Goal: Task Accomplishment & Management: Manage account settings

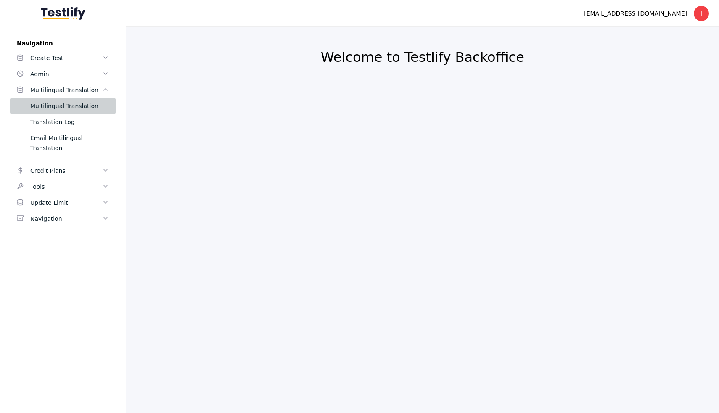
click at [87, 108] on div "Multilingual Translation" at bounding box center [69, 106] width 79 height 10
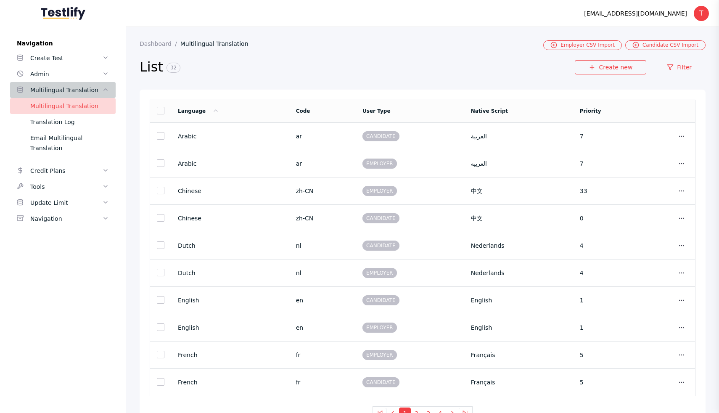
click at [61, 85] on div "Multilingual Translation" at bounding box center [66, 90] width 72 height 10
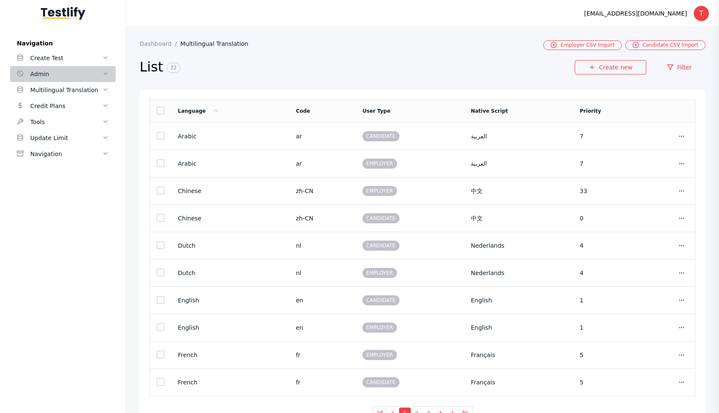
click at [57, 71] on div "Admin" at bounding box center [66, 74] width 72 height 10
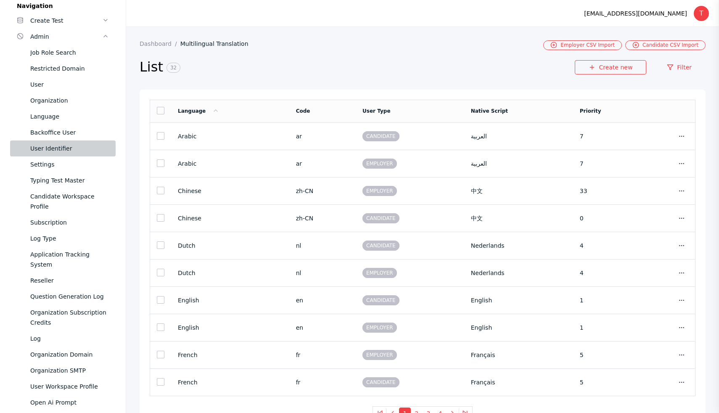
scroll to position [28, 0]
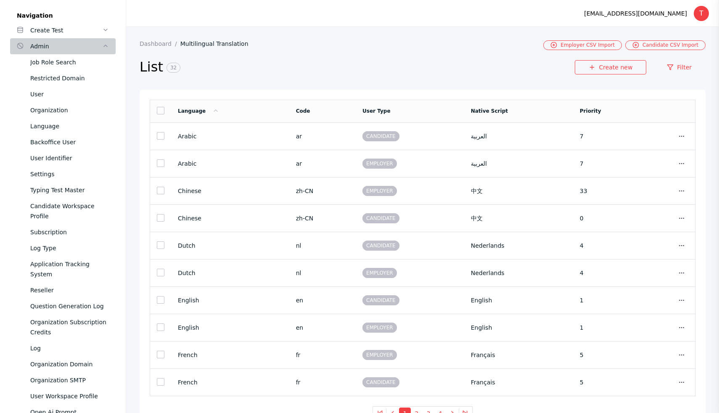
click at [67, 45] on div "Admin" at bounding box center [66, 46] width 72 height 10
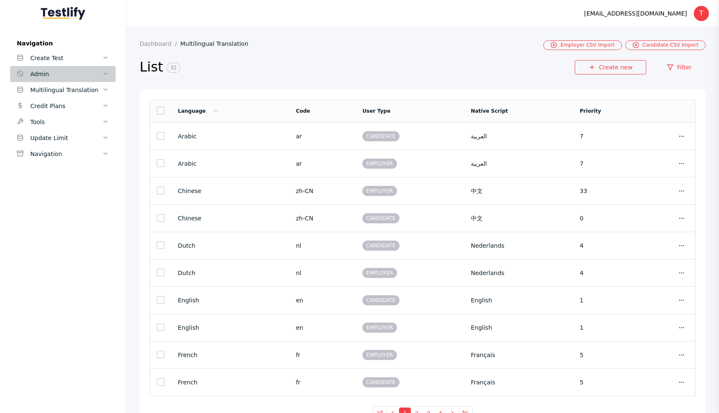
scroll to position [0, 0]
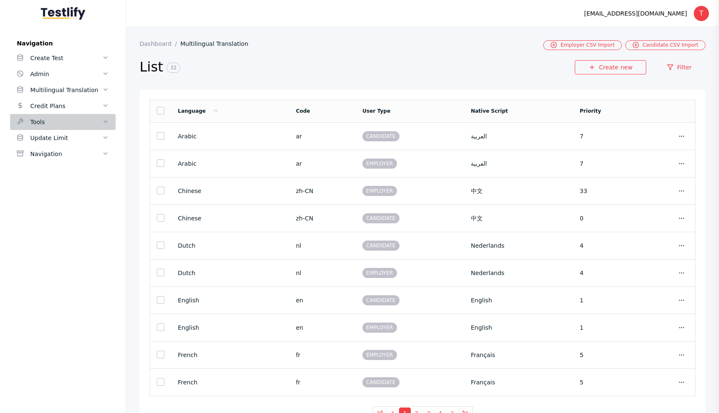
click at [72, 119] on div "Tools" at bounding box center [66, 122] width 72 height 10
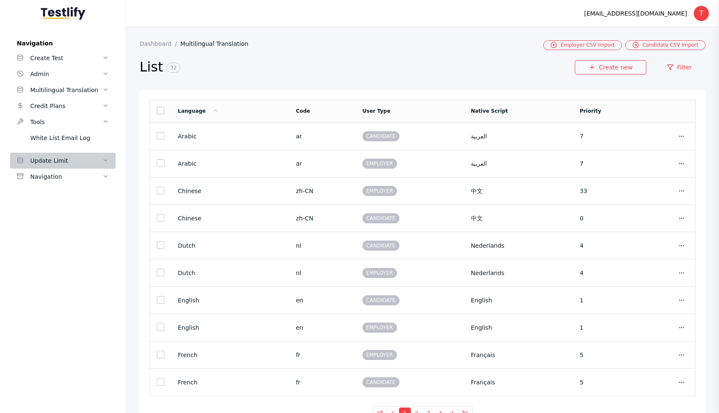
click at [74, 160] on div "Update Limit" at bounding box center [66, 161] width 72 height 10
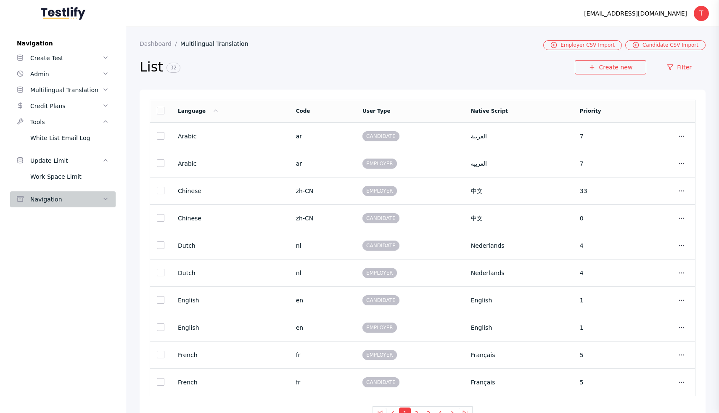
click at [74, 199] on div "Navigation" at bounding box center [66, 199] width 72 height 10
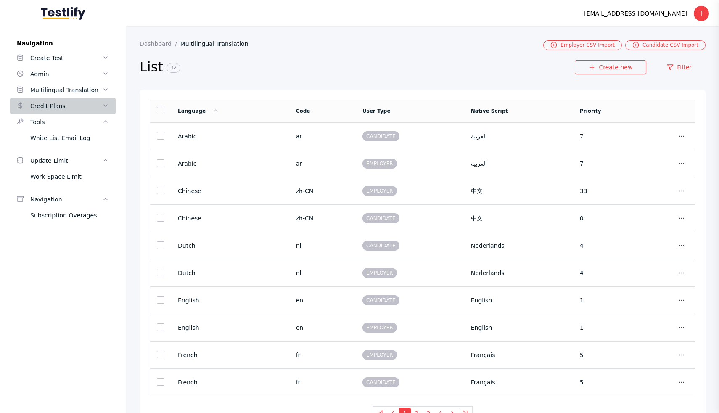
click at [71, 106] on div "Credit Plans" at bounding box center [66, 106] width 72 height 10
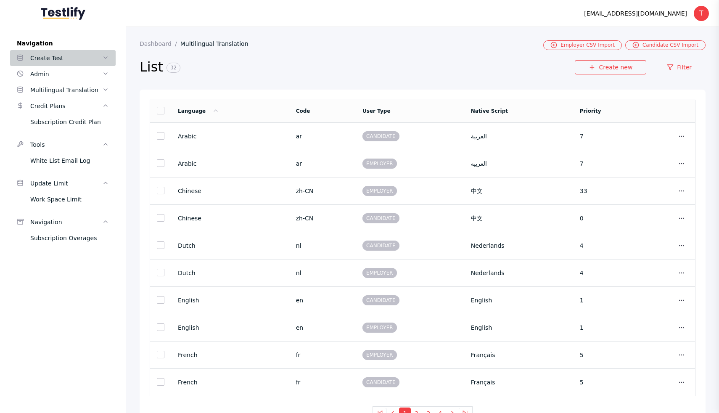
click at [72, 57] on div "Create Test" at bounding box center [66, 58] width 72 height 10
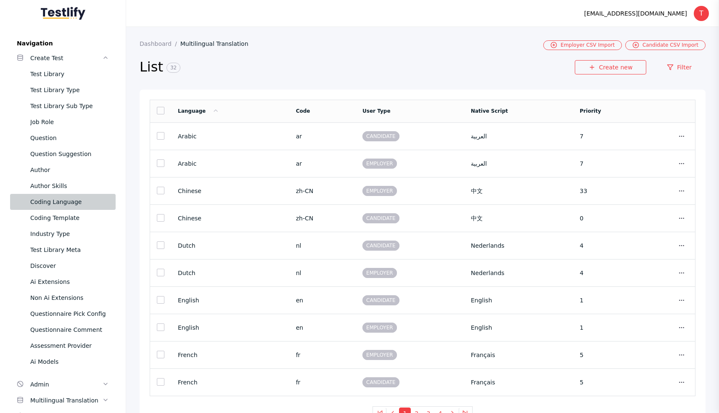
click at [76, 200] on div "Coding Language" at bounding box center [69, 202] width 79 height 10
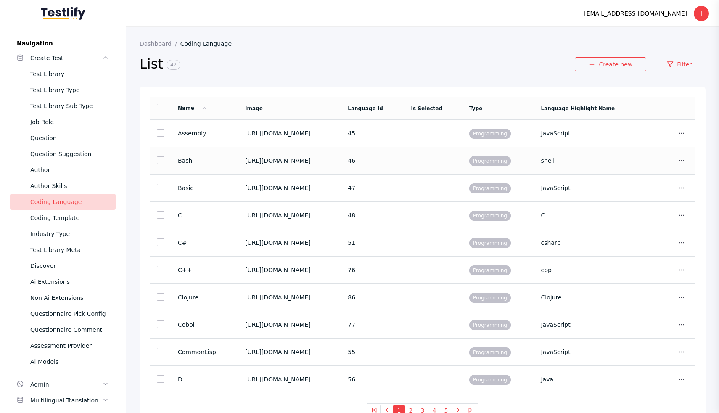
scroll to position [19, 0]
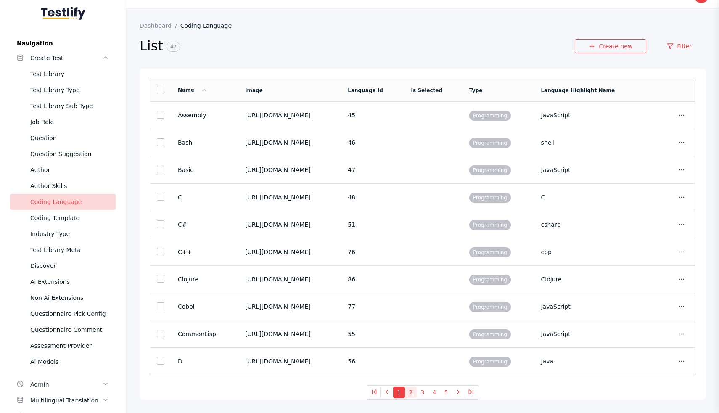
click at [413, 391] on button "2" at bounding box center [411, 393] width 12 height 12
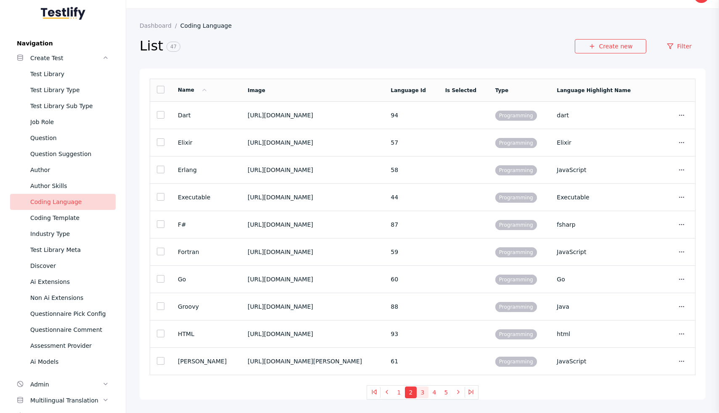
click at [424, 392] on button "3" at bounding box center [423, 393] width 12 height 12
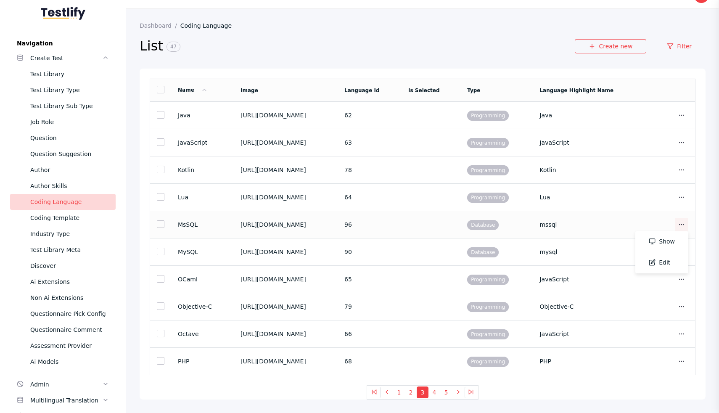
click at [686, 224] on link at bounding box center [681, 224] width 13 height 13
click at [662, 260] on link "Edit" at bounding box center [661, 262] width 53 height 21
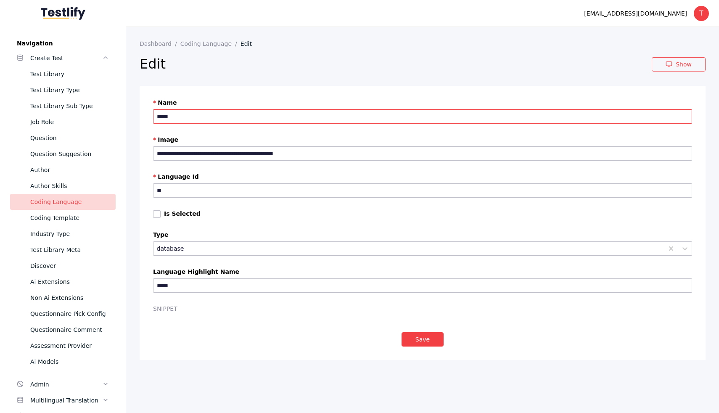
click at [166, 118] on input "*****" at bounding box center [422, 116] width 539 height 14
type input "**********"
click at [213, 136] on label "Image" at bounding box center [422, 139] width 539 height 7
click at [213, 146] on input "**********" at bounding box center [422, 153] width 539 height 14
click at [241, 117] on input "**********" at bounding box center [422, 116] width 539 height 14
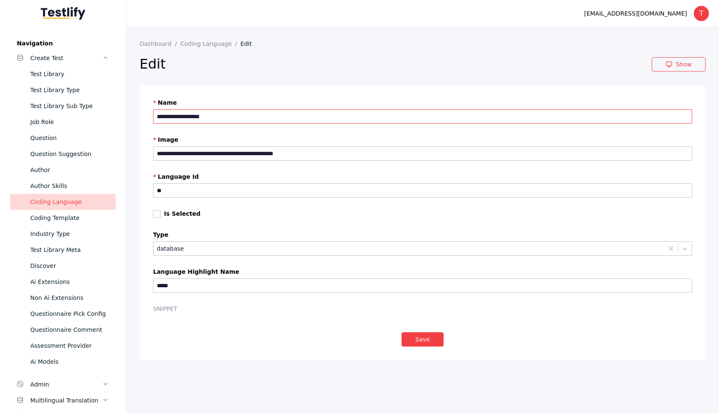
click at [241, 117] on input "**********" at bounding box center [422, 116] width 539 height 14
click at [417, 332] on button "Save" at bounding box center [423, 339] width 42 height 14
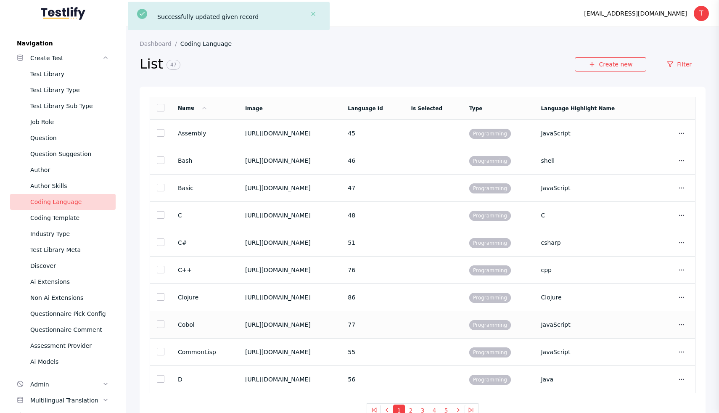
scroll to position [19, 0]
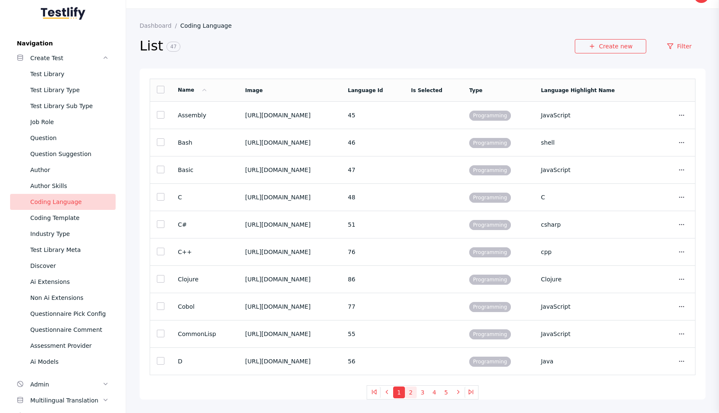
click at [413, 391] on button "2" at bounding box center [411, 393] width 12 height 12
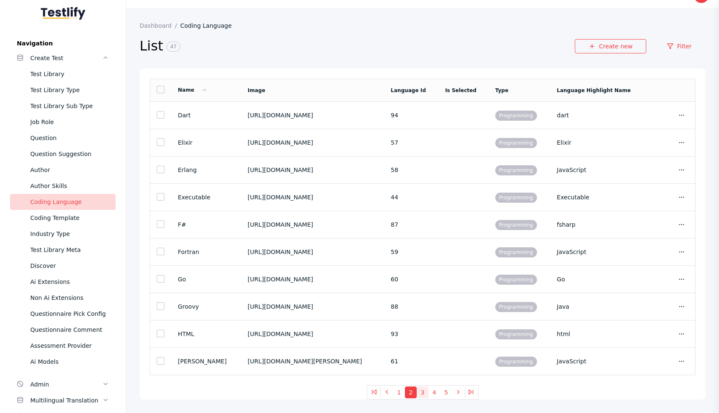
click at [421, 392] on button "3" at bounding box center [423, 393] width 12 height 12
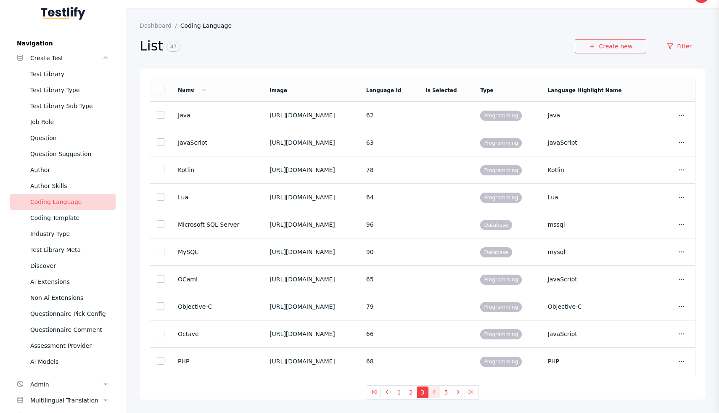
click at [434, 392] on button "4" at bounding box center [435, 393] width 12 height 12
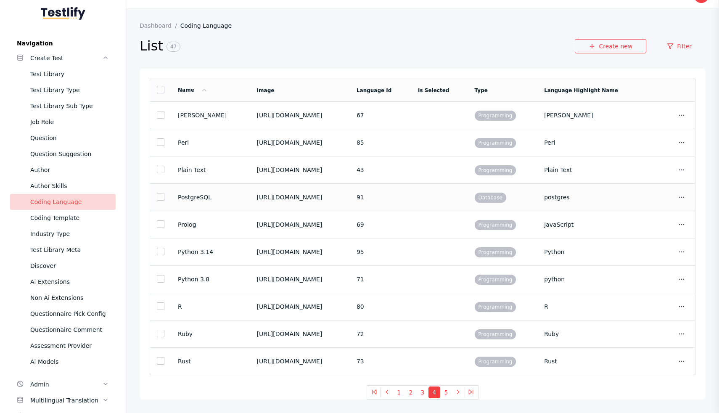
click at [343, 198] on section "[URL][DOMAIN_NAME]" at bounding box center [300, 197] width 86 height 7
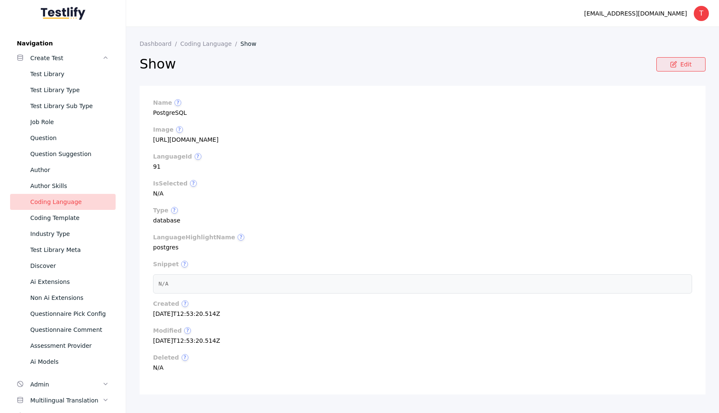
click at [693, 61] on link "Edit" at bounding box center [681, 64] width 49 height 14
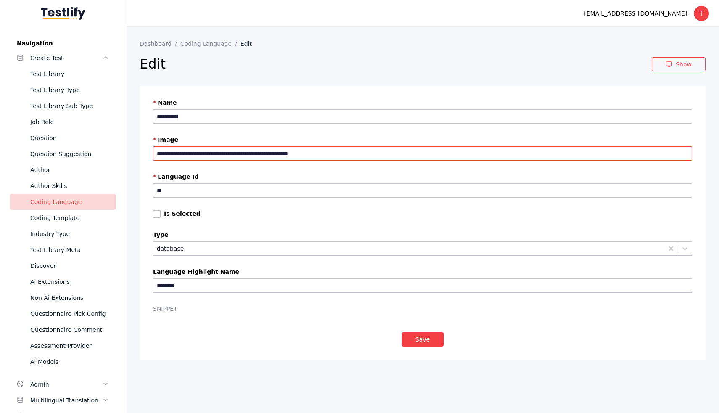
click at [355, 148] on input "**********" at bounding box center [422, 153] width 539 height 14
click at [328, 141] on label "Image" at bounding box center [422, 139] width 539 height 7
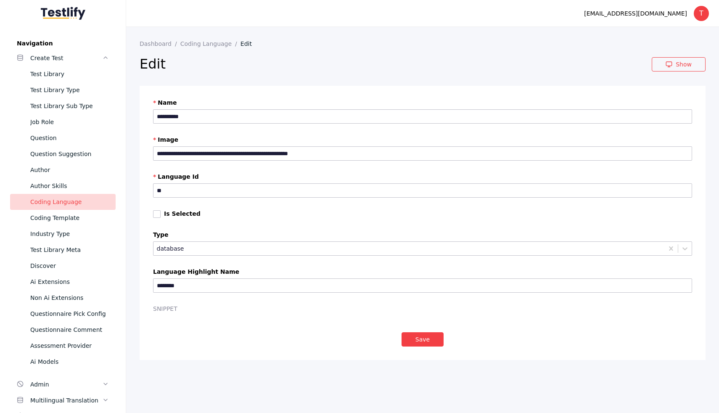
click at [328, 146] on input "**********" at bounding box center [422, 153] width 539 height 14
click at [333, 149] on input "**********" at bounding box center [422, 153] width 539 height 14
click at [352, 136] on section "**********" at bounding box center [423, 209] width 566 height 246
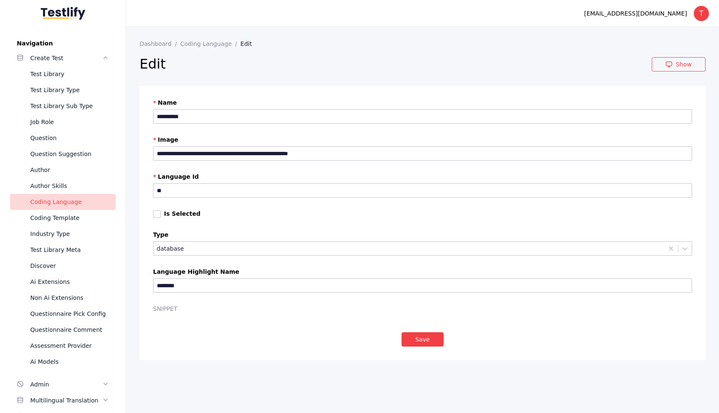
click at [573, 68] on h2 "Edit" at bounding box center [396, 64] width 512 height 17
click at [204, 128] on div at bounding box center [422, 127] width 539 height 4
click at [679, 64] on link "Show" at bounding box center [679, 64] width 54 height 14
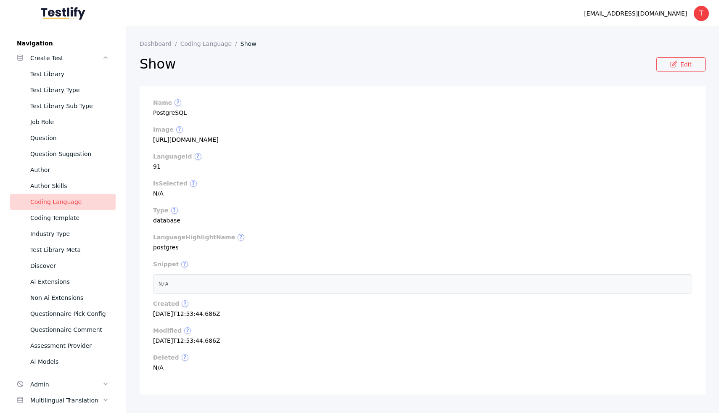
click at [75, 200] on div "Coding Language" at bounding box center [69, 202] width 79 height 10
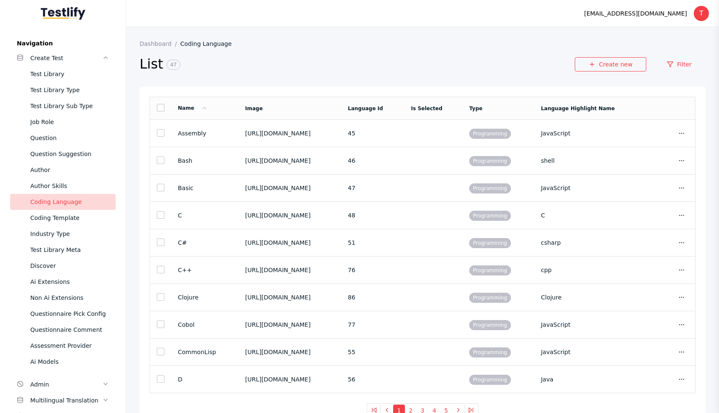
click at [413, 70] on h2 "List 47" at bounding box center [357, 65] width 435 height 18
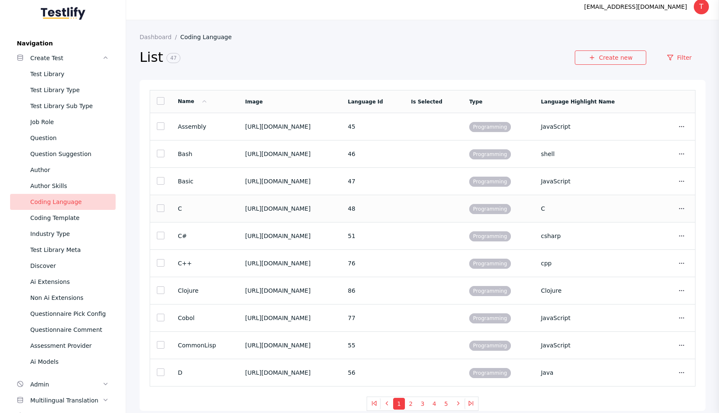
scroll to position [19, 0]
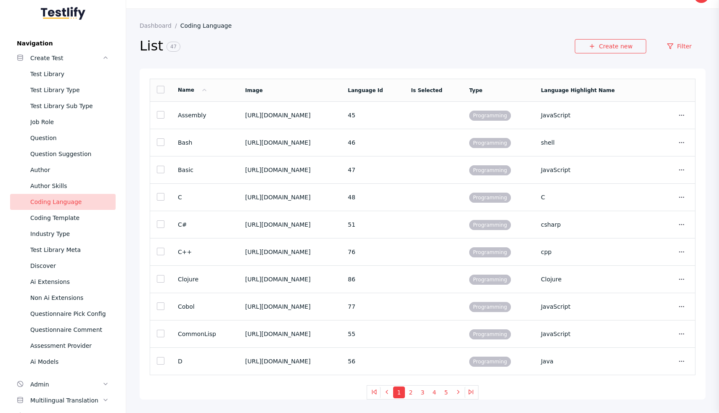
click at [373, 38] on h2 "List 47" at bounding box center [357, 46] width 435 height 18
click at [413, 387] on button "2" at bounding box center [411, 393] width 12 height 12
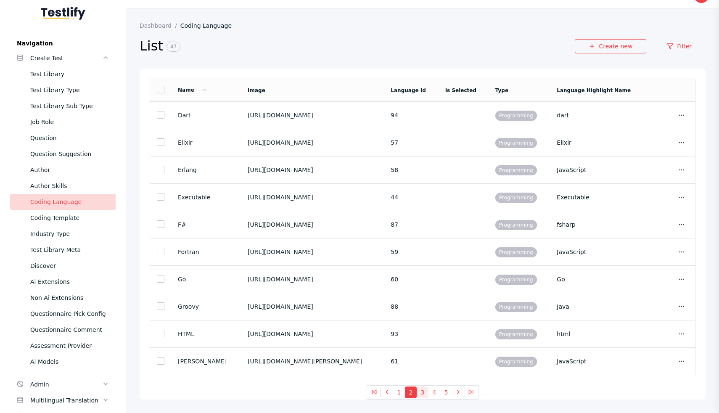
click at [425, 390] on button "3" at bounding box center [423, 393] width 12 height 12
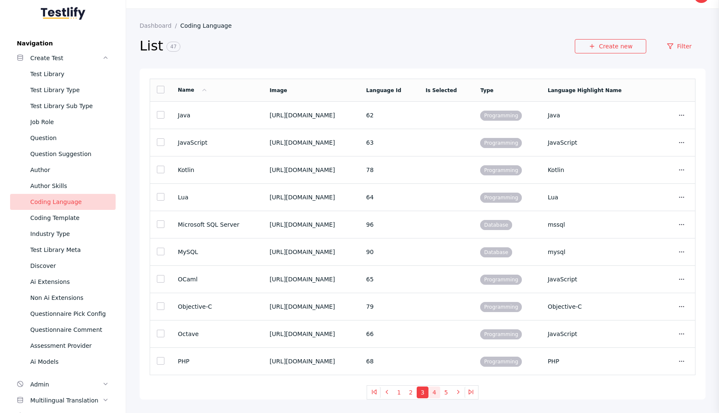
click at [434, 391] on button "4" at bounding box center [435, 393] width 12 height 12
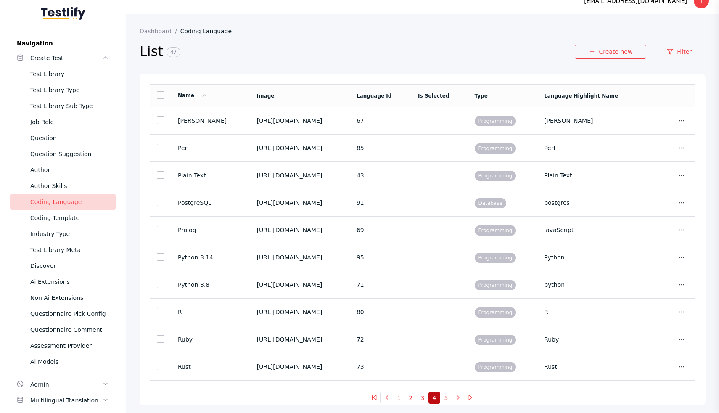
scroll to position [19, 0]
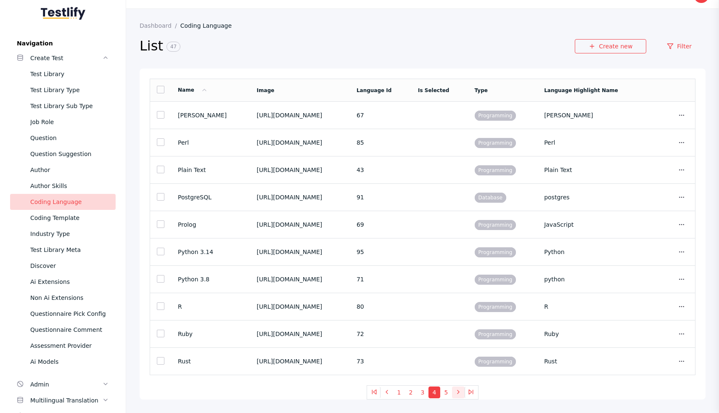
click at [452, 396] on button at bounding box center [458, 393] width 13 height 12
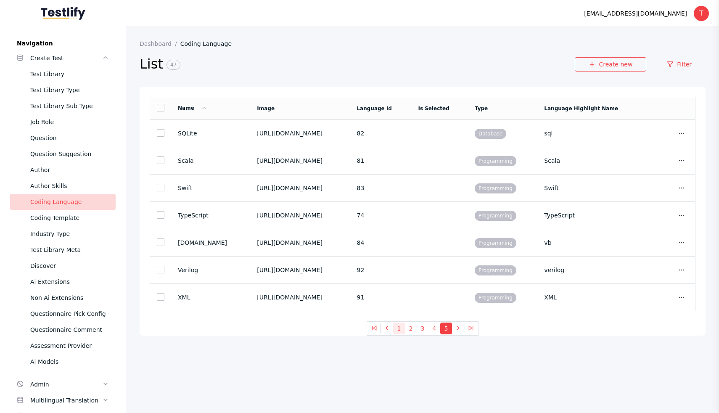
click at [398, 329] on button "1" at bounding box center [399, 329] width 12 height 12
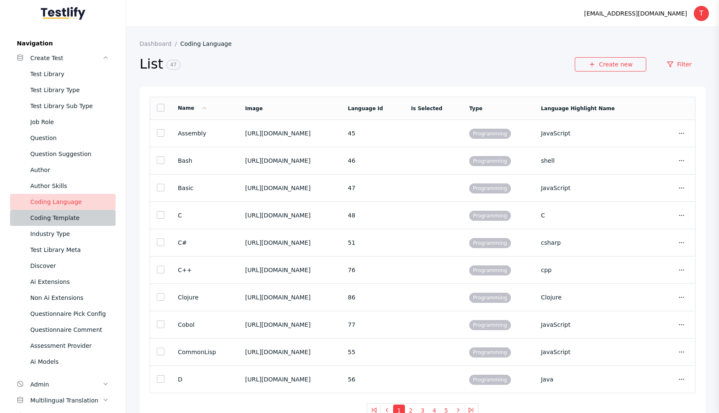
click at [79, 211] on link "Coding Template" at bounding box center [63, 218] width 106 height 16
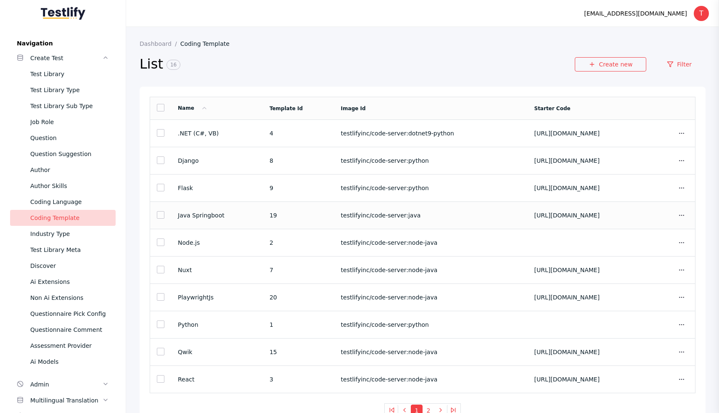
scroll to position [19, 0]
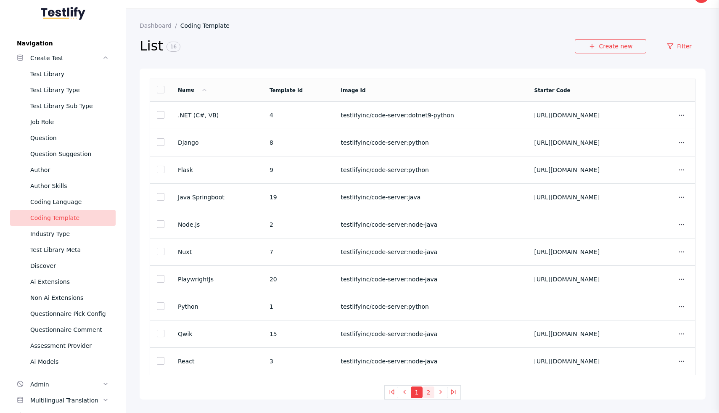
click at [429, 394] on button "2" at bounding box center [429, 393] width 12 height 12
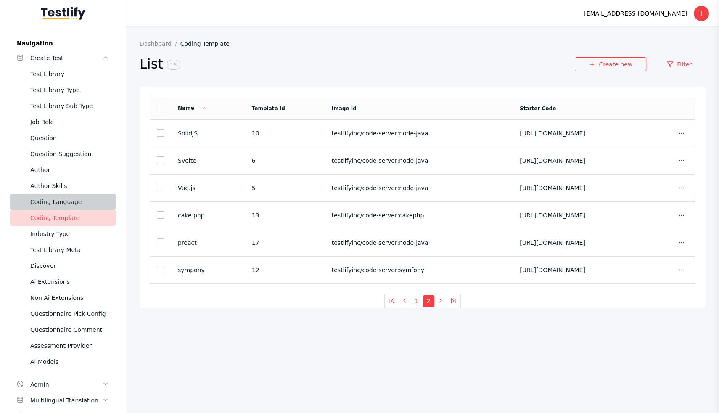
click at [81, 196] on link "Coding Language" at bounding box center [63, 202] width 106 height 16
